Goal: Transaction & Acquisition: Subscribe to service/newsletter

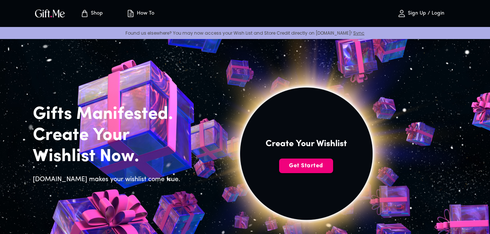
click at [302, 168] on span "Get Started" at bounding box center [306, 166] width 54 height 8
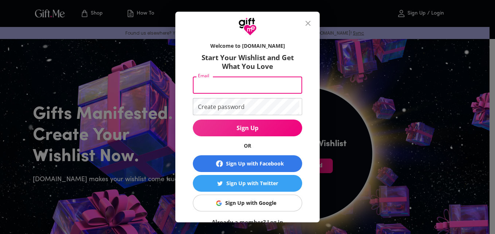
click at [254, 80] on input "Email" at bounding box center [246, 85] width 107 height 17
type input "anisaaa"
click at [252, 86] on input "anisaaa" at bounding box center [246, 85] width 107 height 17
click at [311, 24] on icon "close" at bounding box center [308, 23] width 5 height 5
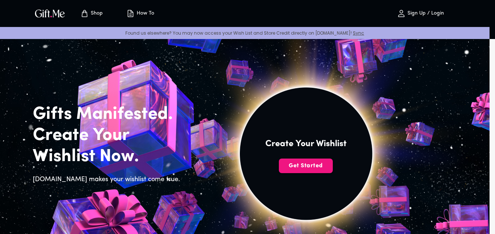
click at [264, 85] on input "Email" at bounding box center [246, 85] width 107 height 17
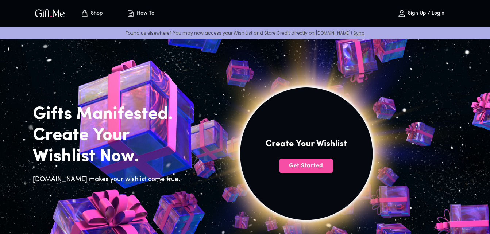
click at [325, 163] on span "Get Started" at bounding box center [306, 166] width 54 height 8
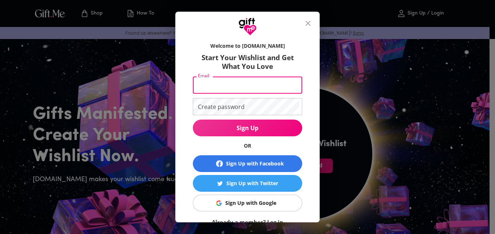
click at [247, 83] on input "Email" at bounding box center [246, 85] width 107 height 17
type input "anisaabir23@gmail.com"
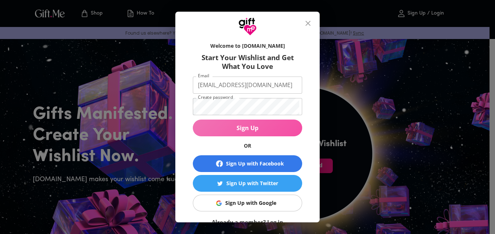
click at [228, 127] on span "Sign Up" at bounding box center [247, 128] width 109 height 8
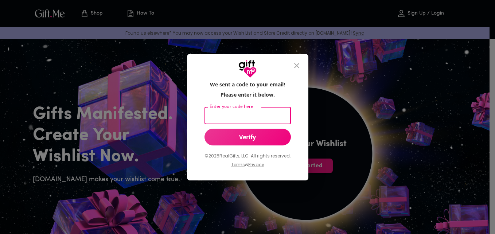
click at [238, 111] on input "Enter your code here" at bounding box center [247, 115] width 84 height 17
type input "622817"
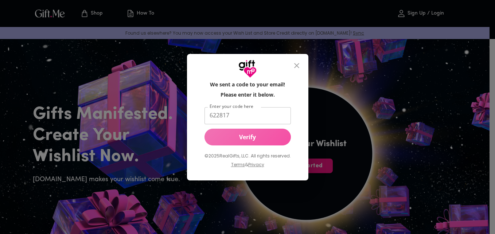
click at [264, 141] on span "Verify" at bounding box center [248, 137] width 86 height 8
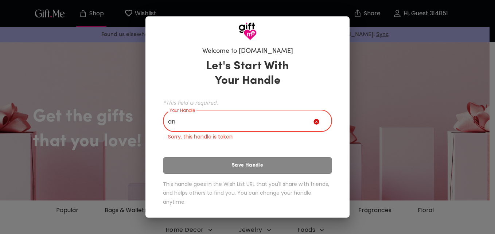
type input "a"
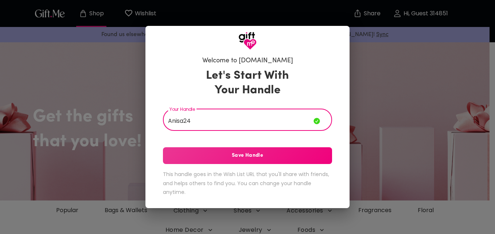
type input "Anisa24"
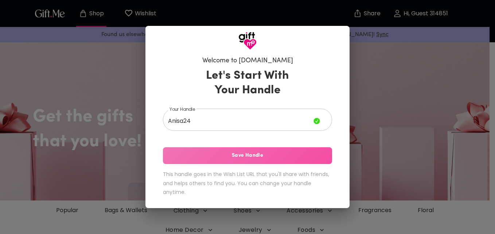
click at [242, 152] on span "Save Handle" at bounding box center [247, 156] width 169 height 8
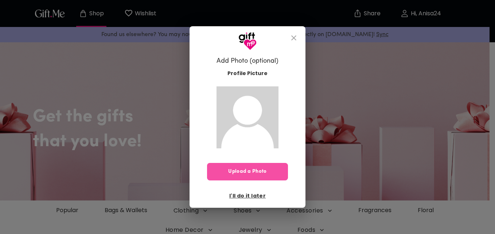
click at [264, 171] on span "Upload a Photo" at bounding box center [247, 172] width 81 height 8
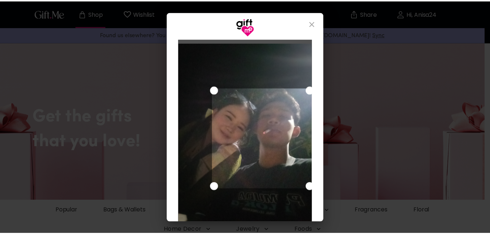
scroll to position [37, 0]
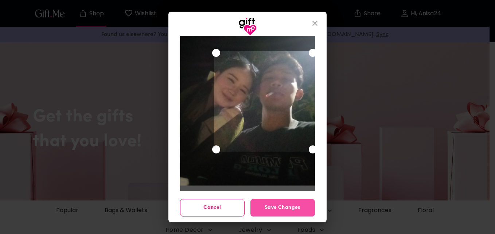
click at [275, 200] on button "Save Changes" at bounding box center [283, 208] width 65 height 18
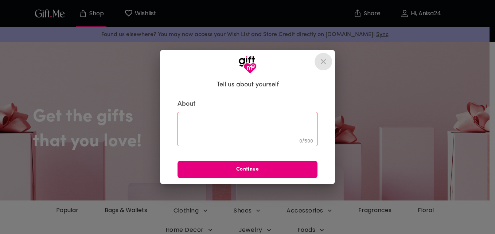
click at [321, 63] on icon "close" at bounding box center [323, 61] width 9 height 9
